Goal: Find specific page/section: Find specific page/section

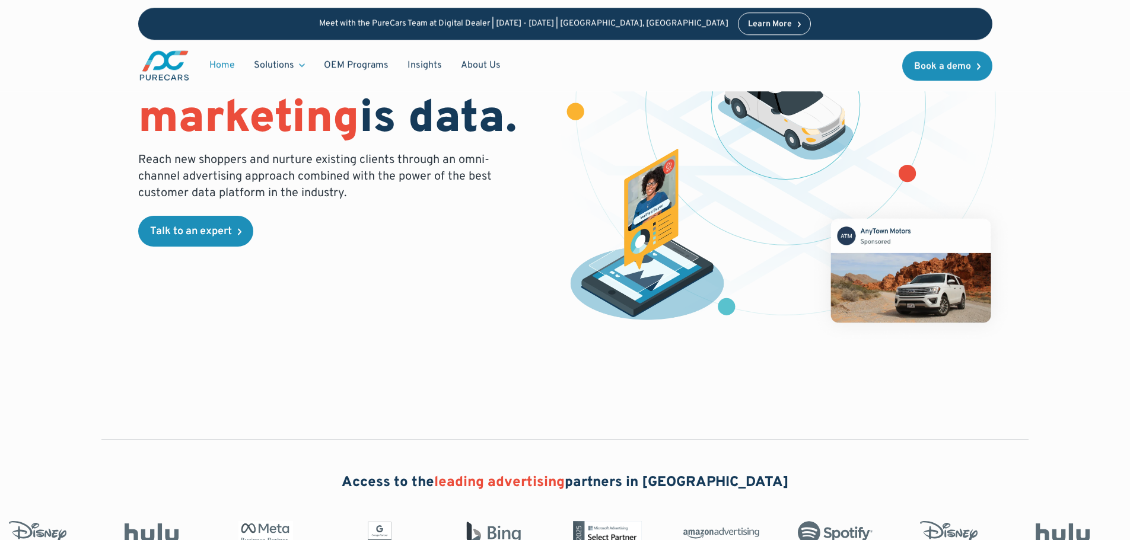
scroll to position [178, 0]
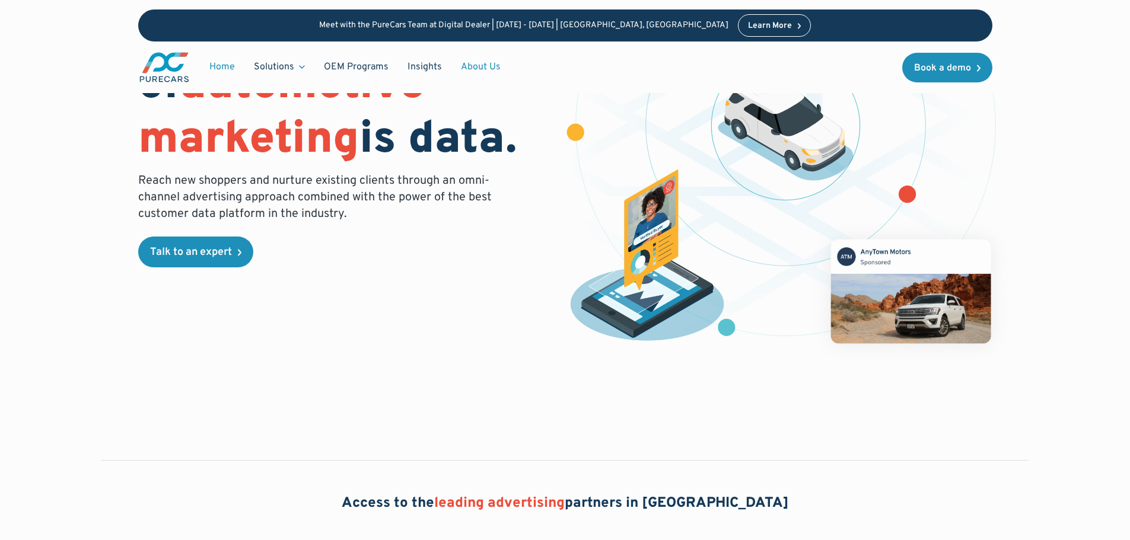
click at [488, 67] on link "About Us" at bounding box center [480, 67] width 59 height 23
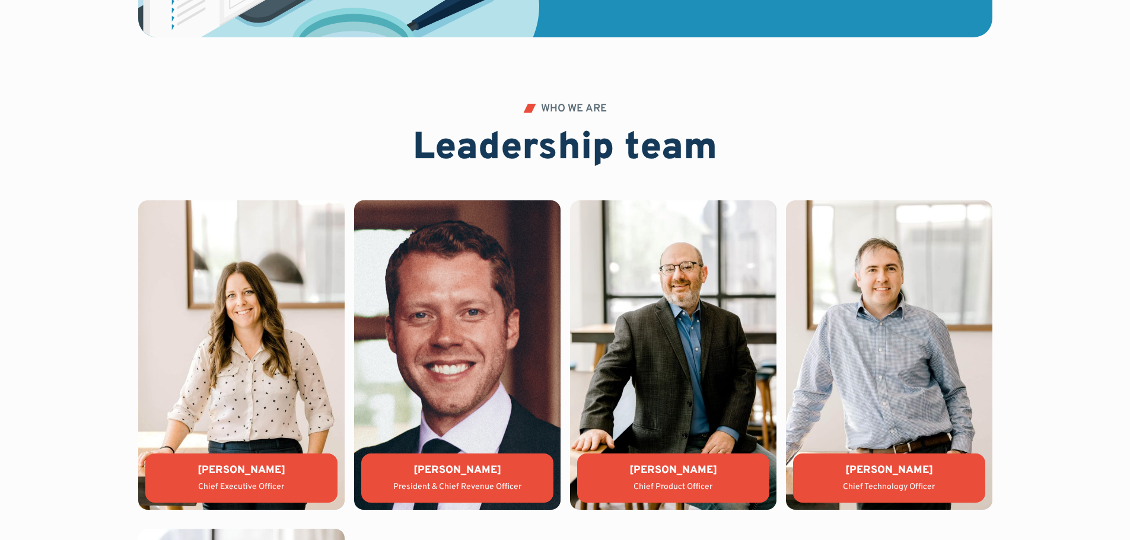
scroll to position [2491, 0]
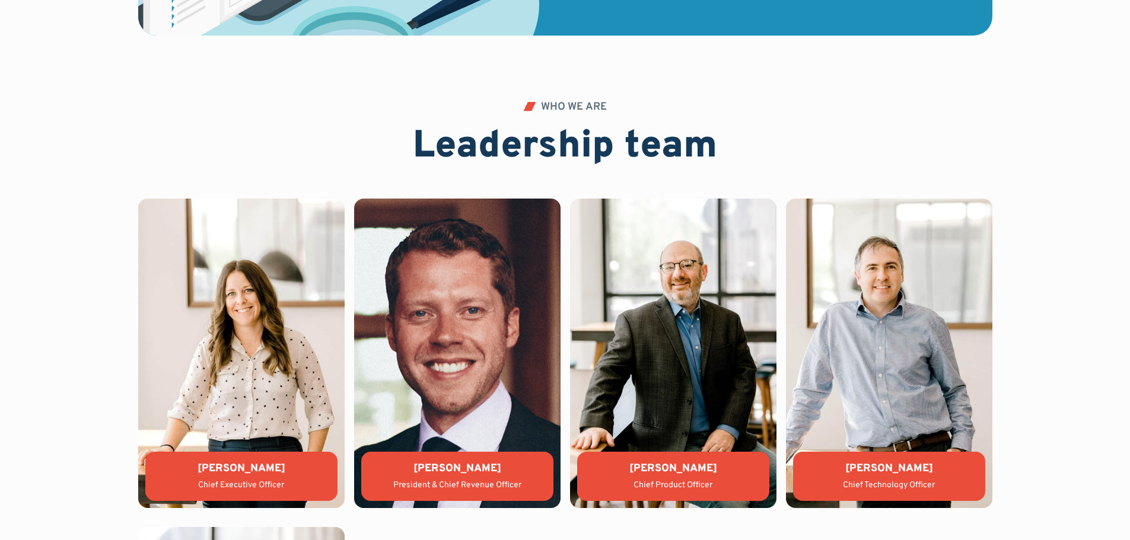
click at [215, 479] on div "Lauren Donalson Chief Executive Officer" at bounding box center [241, 476] width 192 height 49
click at [228, 465] on div "Lauren Donalson" at bounding box center [241, 469] width 173 height 15
click at [219, 474] on div "Lauren Donalson" at bounding box center [241, 469] width 173 height 15
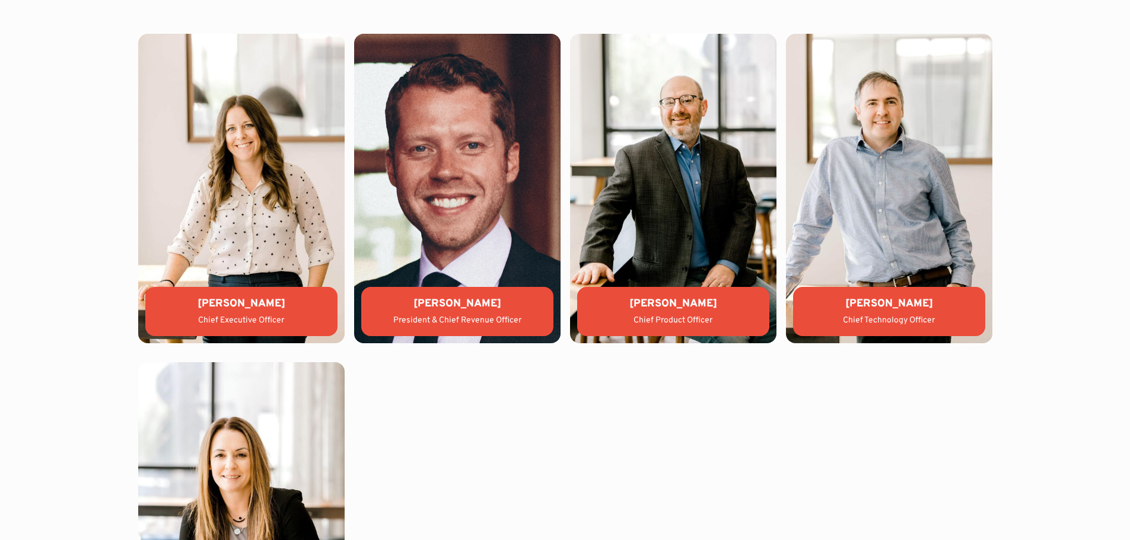
scroll to position [2669, 0]
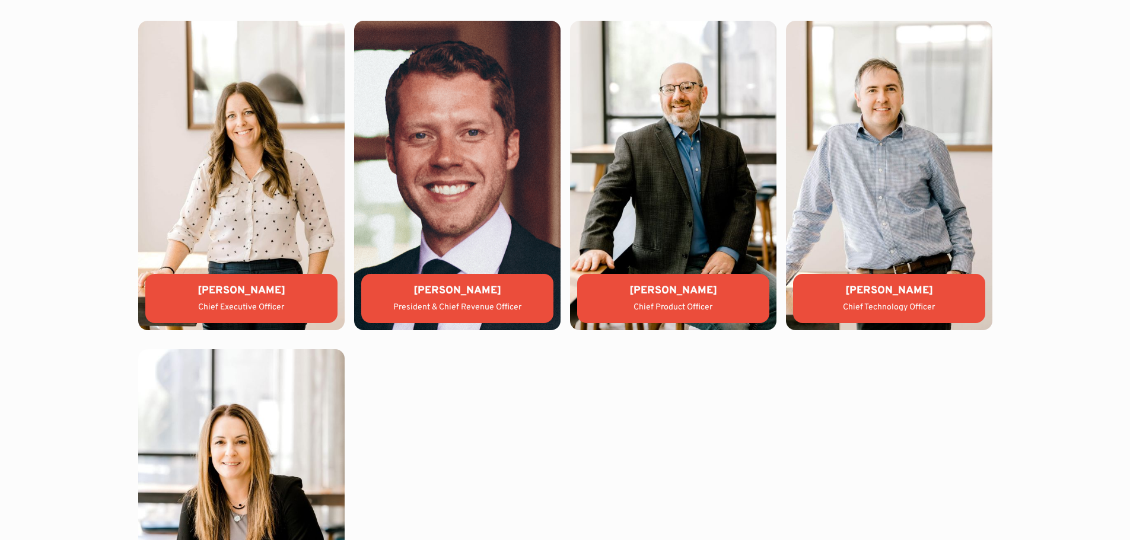
click at [254, 301] on div "Lauren Donalson Chief Executive Officer" at bounding box center [241, 298] width 192 height 49
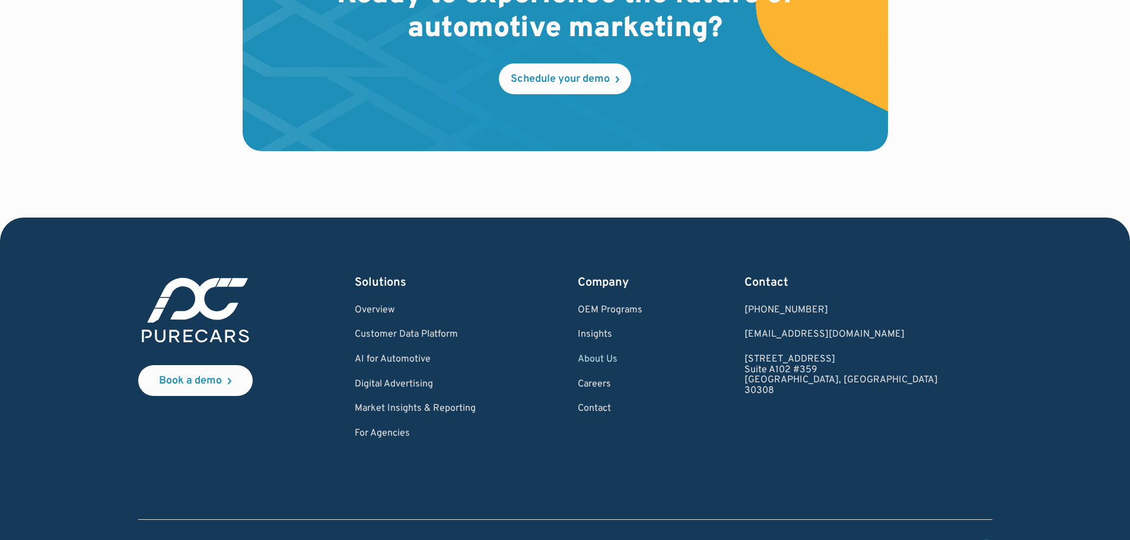
scroll to position [3503, 0]
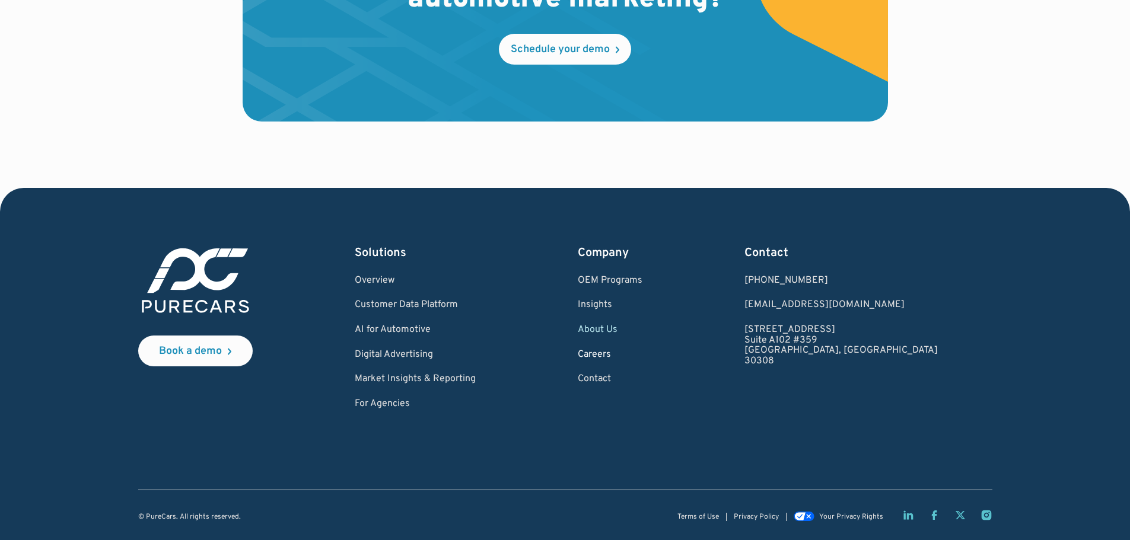
click at [638, 351] on link "Careers" at bounding box center [610, 355] width 65 height 11
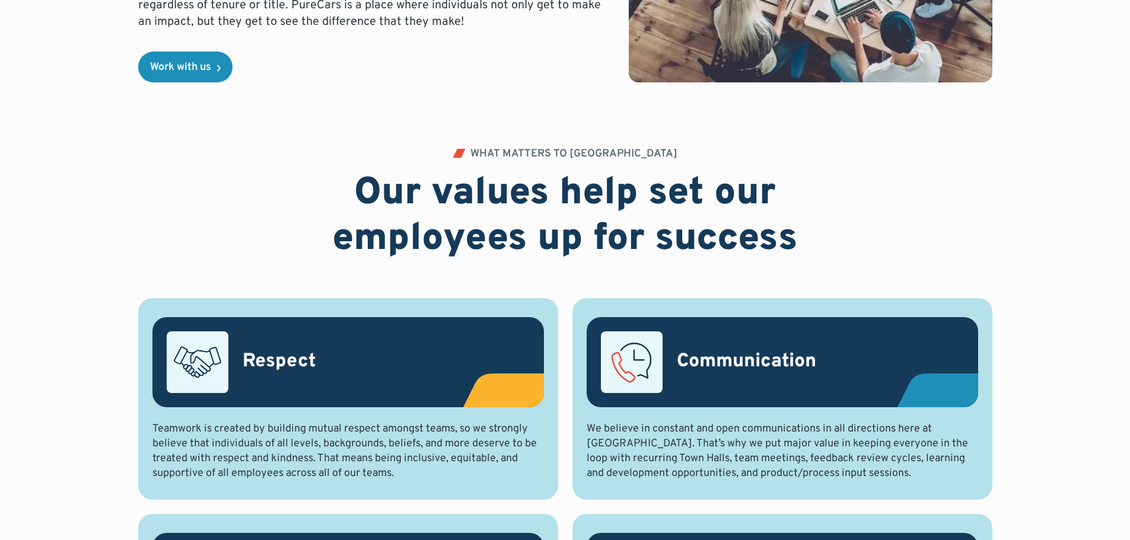
scroll to position [297, 0]
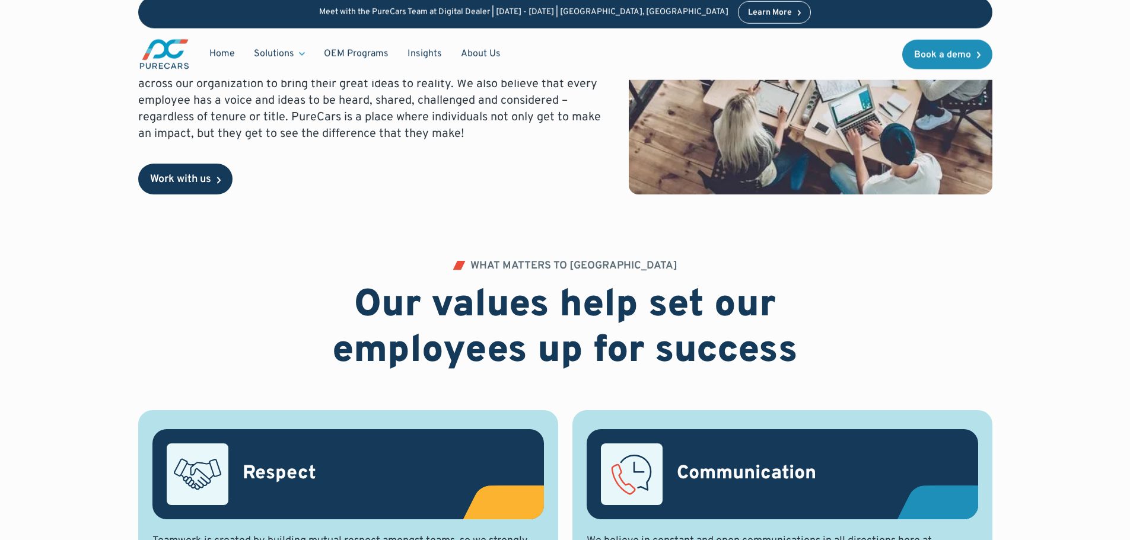
click at [198, 184] on div "Work with us" at bounding box center [180, 179] width 61 height 11
